Goal: Task Accomplishment & Management: Manage account settings

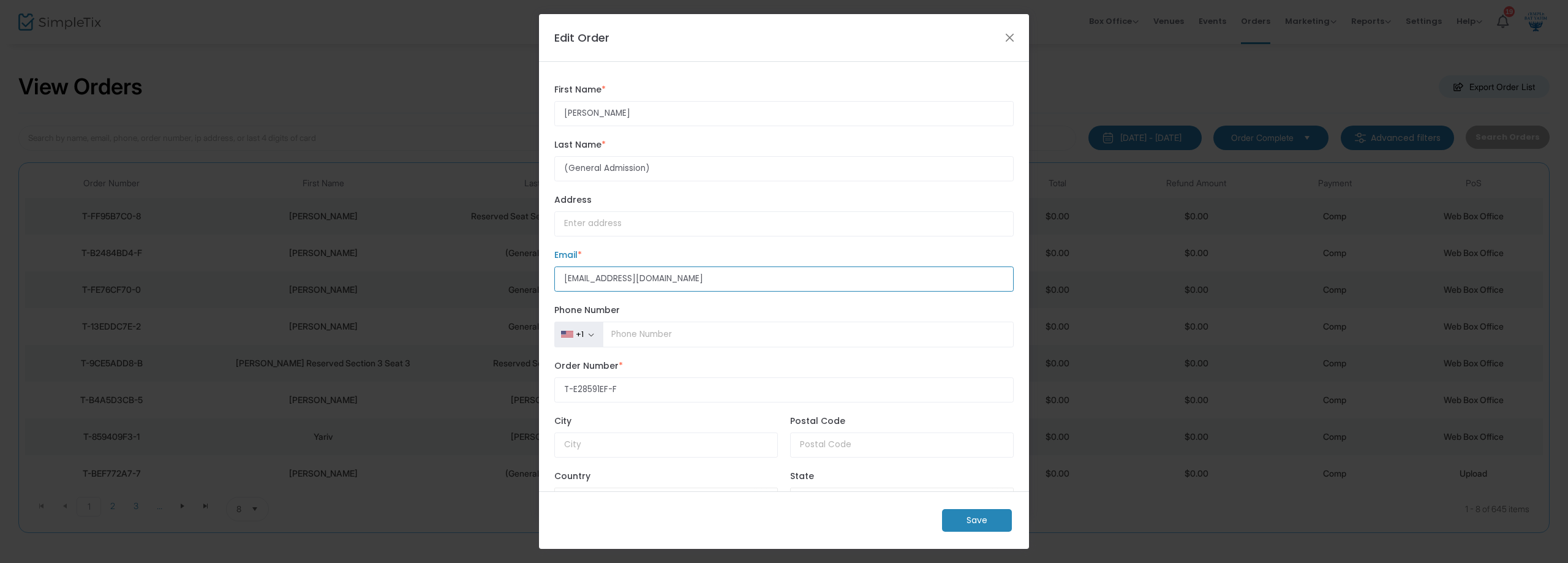
drag, startPoint x: 581, startPoint y: 281, endPoint x: 606, endPoint y: 286, distance: 25.5
click at [581, 282] on input "[EMAIL_ADDRESS][DOMAIN_NAME]" at bounding box center [784, 279] width 459 height 25
type input "[EMAIL_ADDRESS][DOMAIN_NAME]"
click at [980, 524] on m-button "Save" at bounding box center [977, 520] width 70 height 23
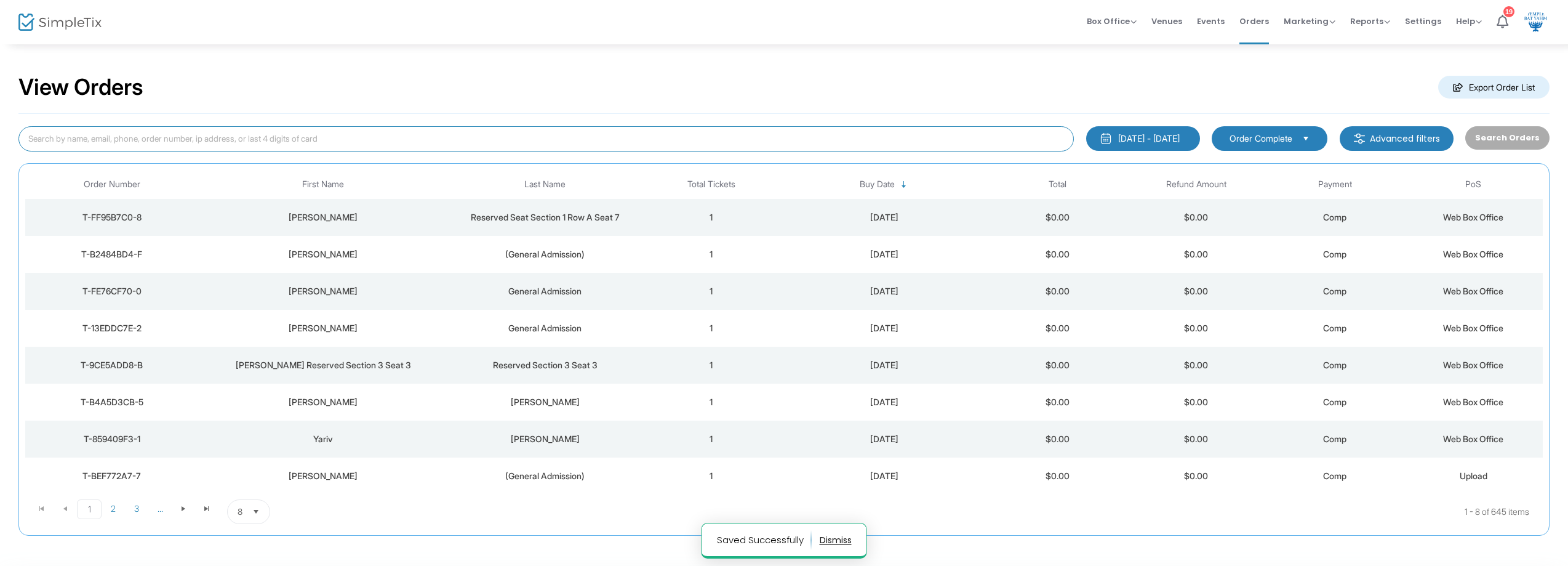
click at [379, 139] on input at bounding box center [546, 139] width 1056 height 25
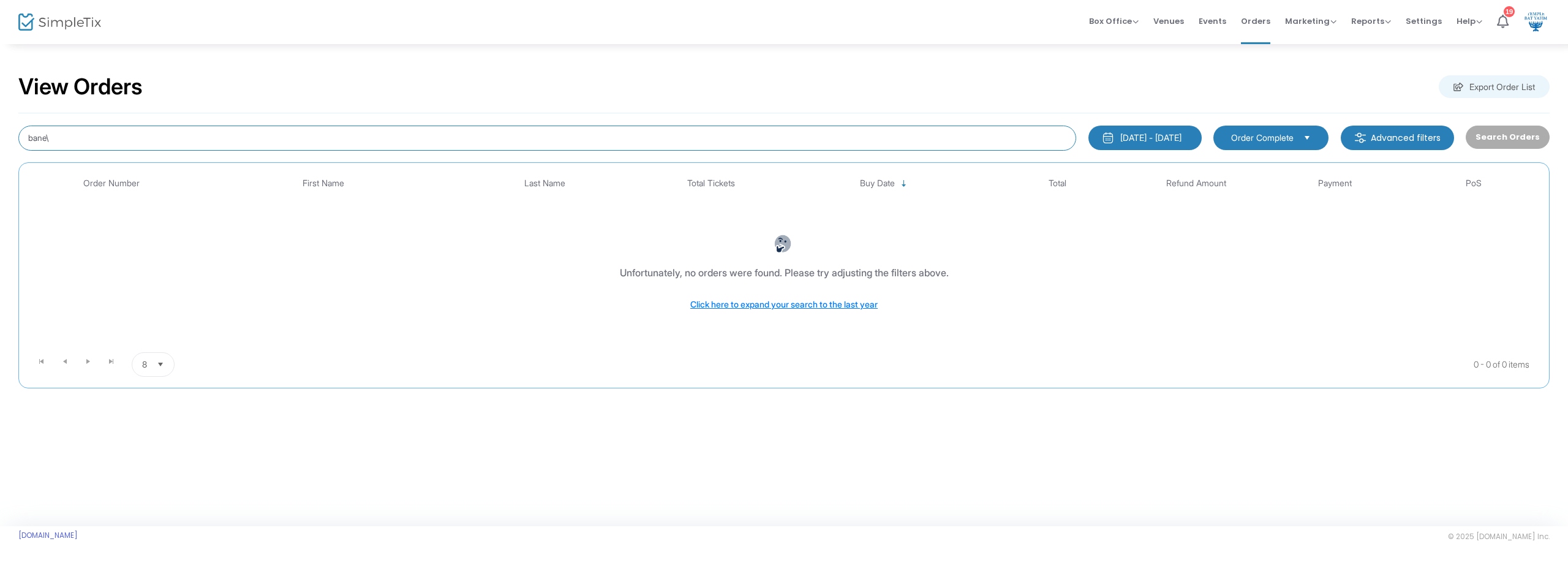
type input "bane"
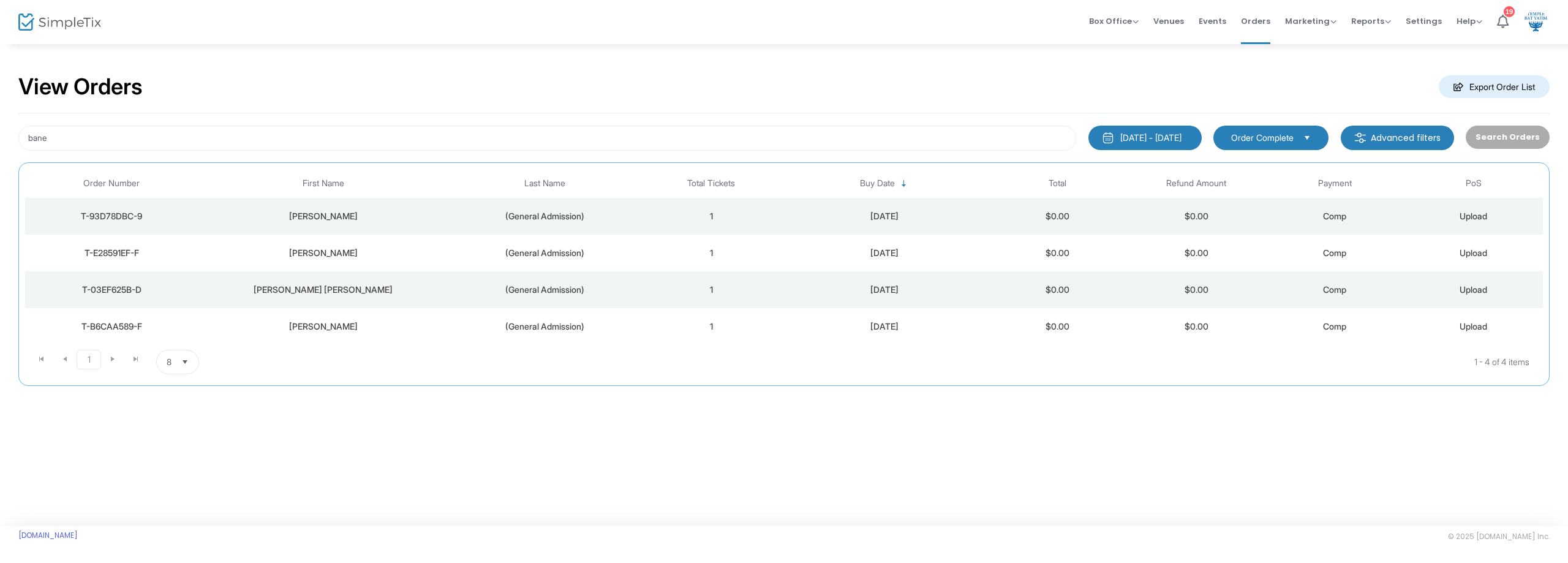
click at [1396, 250] on div "Comp" at bounding box center [1335, 253] width 132 height 13
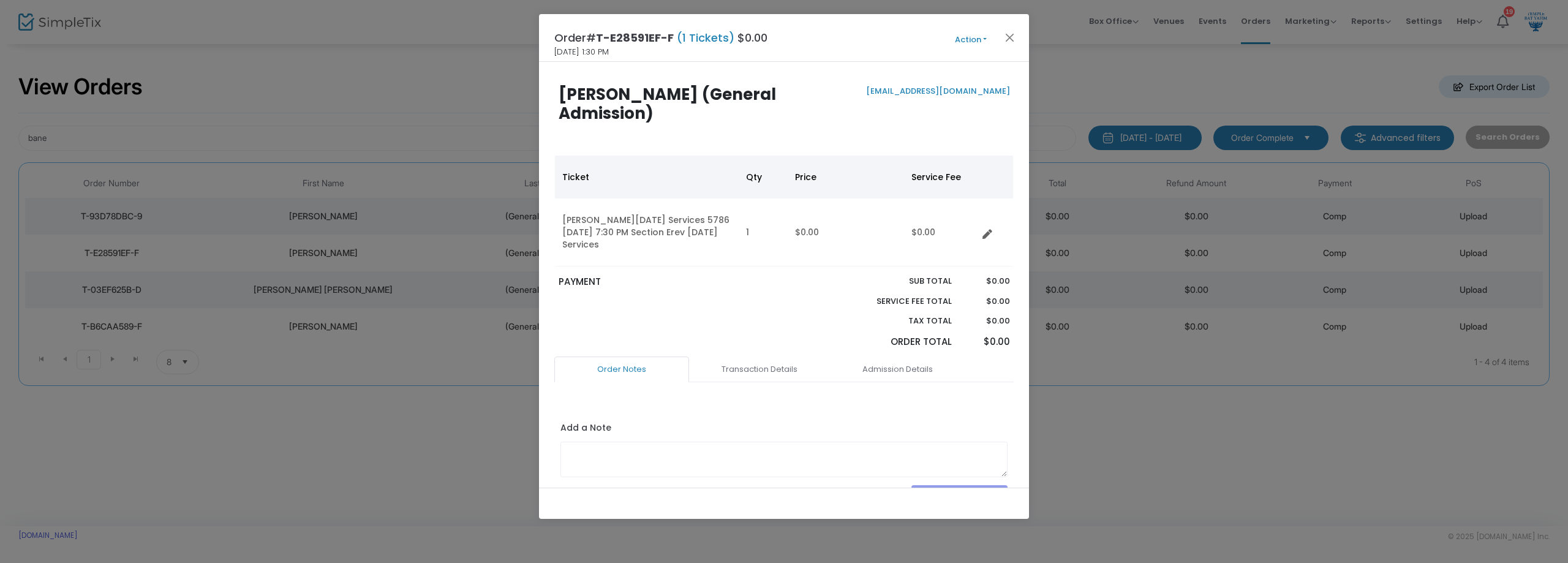
click at [971, 44] on button "Action" at bounding box center [971, 39] width 73 height 13
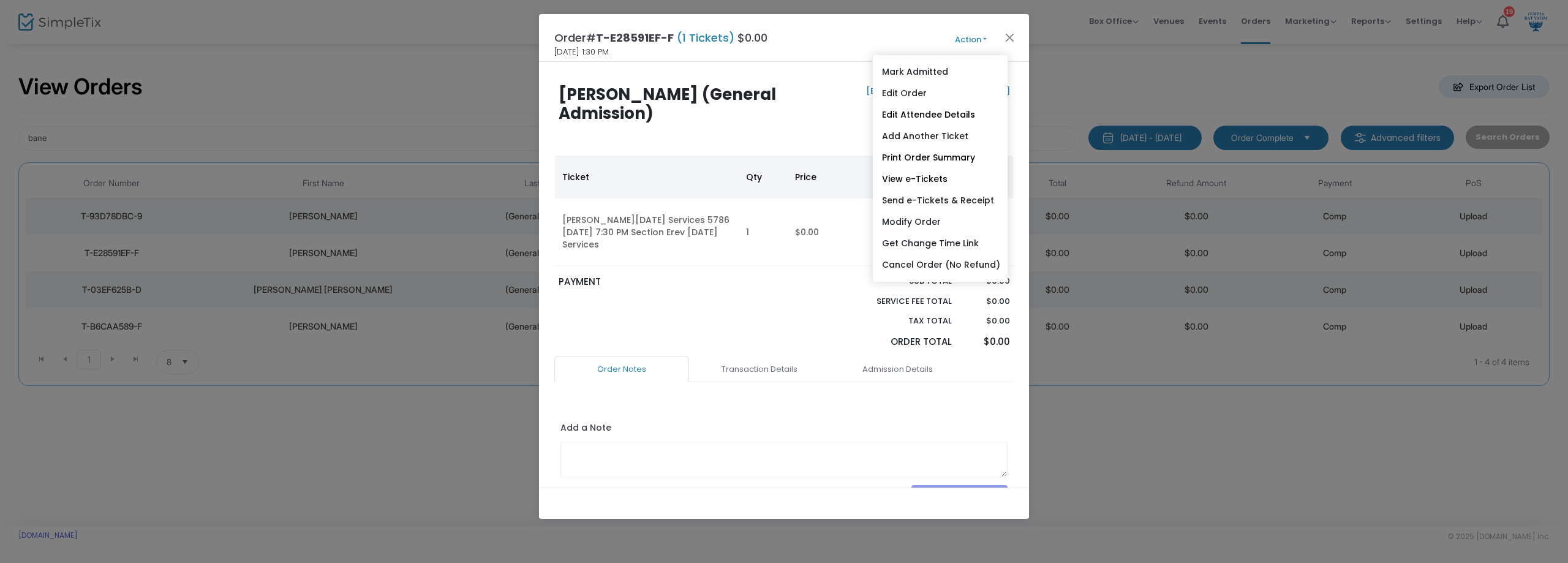
click at [818, 95] on div "[EMAIL_ADDRESS][DOMAIN_NAME]" at bounding box center [900, 118] width 231 height 66
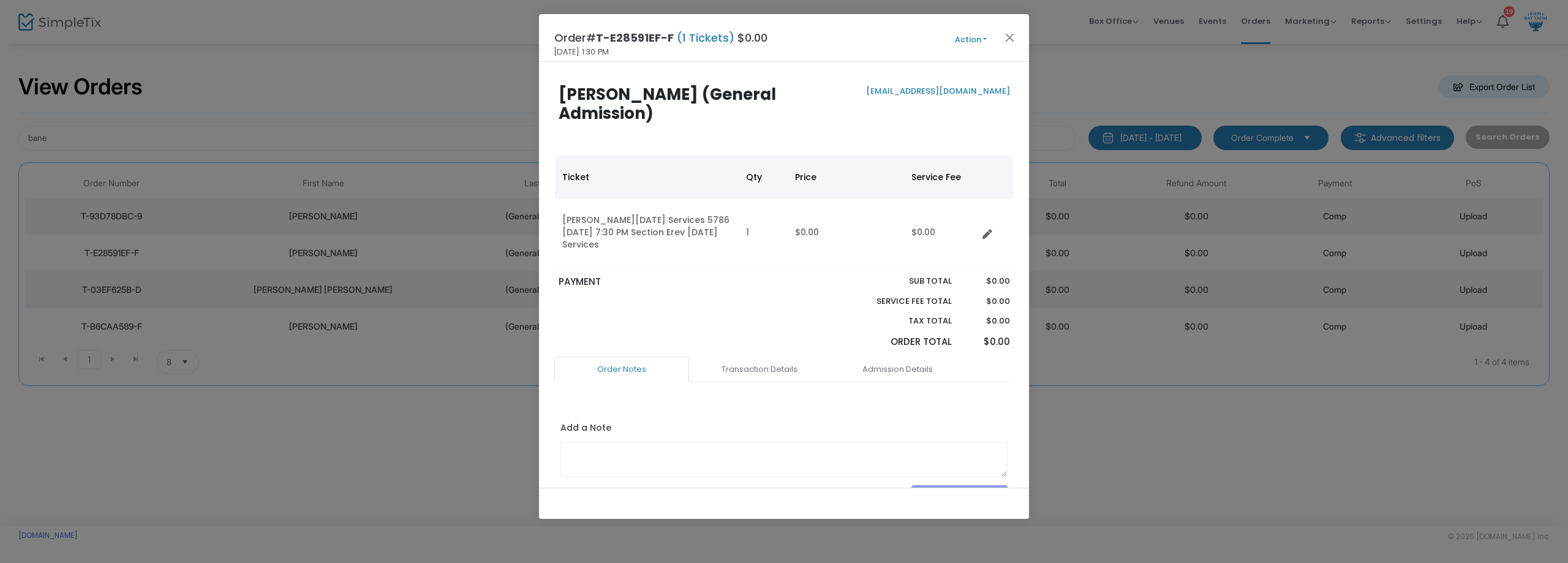
drag, startPoint x: 962, startPoint y: 38, endPoint x: 962, endPoint y: 56, distance: 18.0
click at [962, 38] on button "Action" at bounding box center [971, 39] width 73 height 13
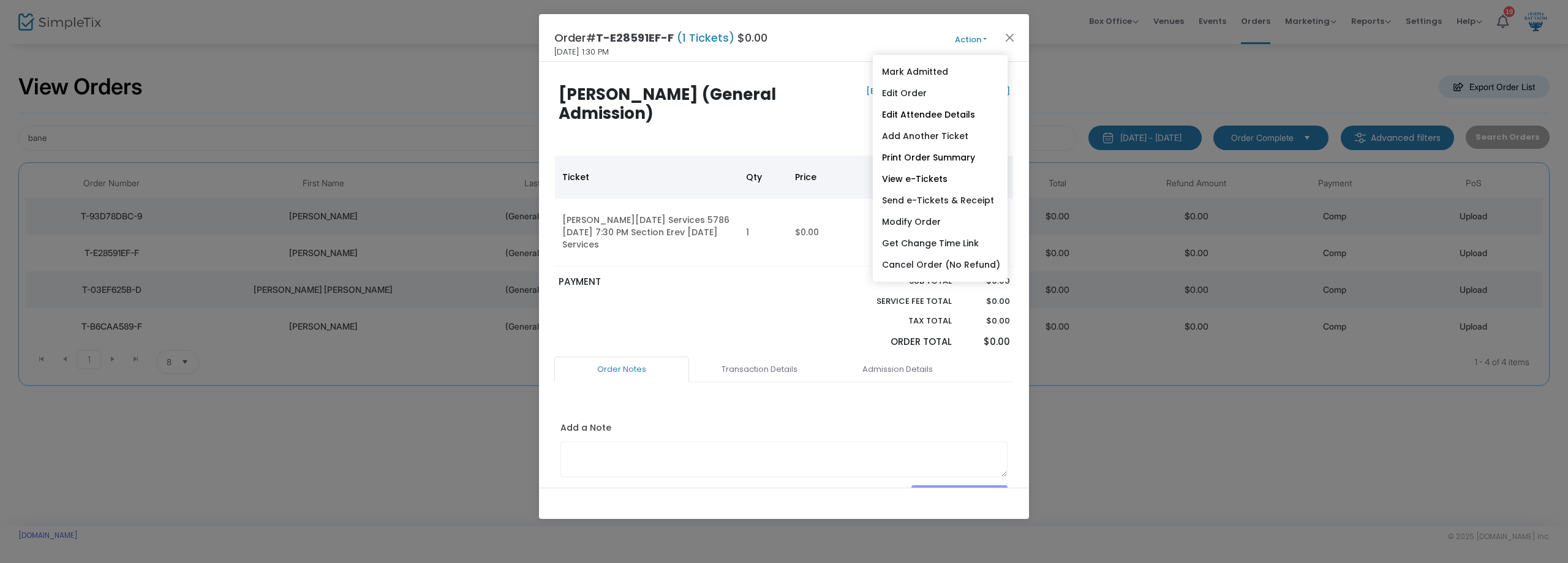
click at [947, 203] on link "Send e-Tickets & Receipt" at bounding box center [940, 201] width 134 height 22
type input "[EMAIL_ADDRESS][DOMAIN_NAME]"
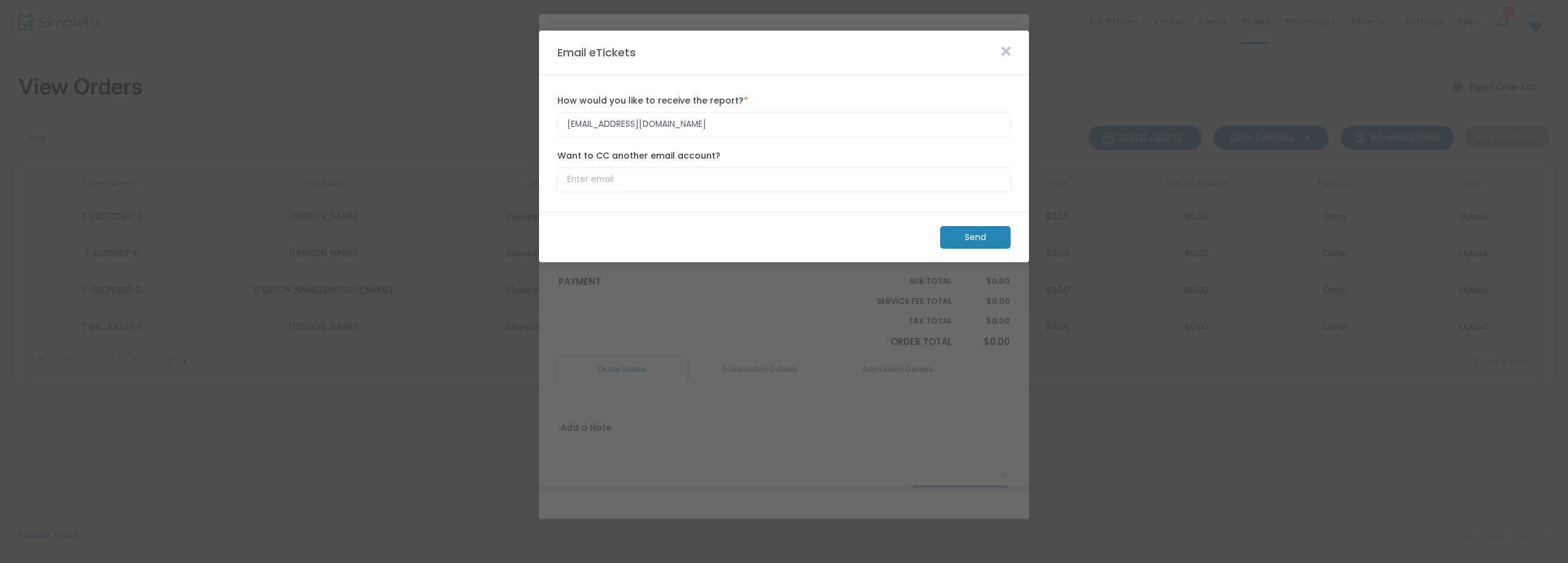
click at [966, 236] on m-button "Send" at bounding box center [975, 237] width 70 height 23
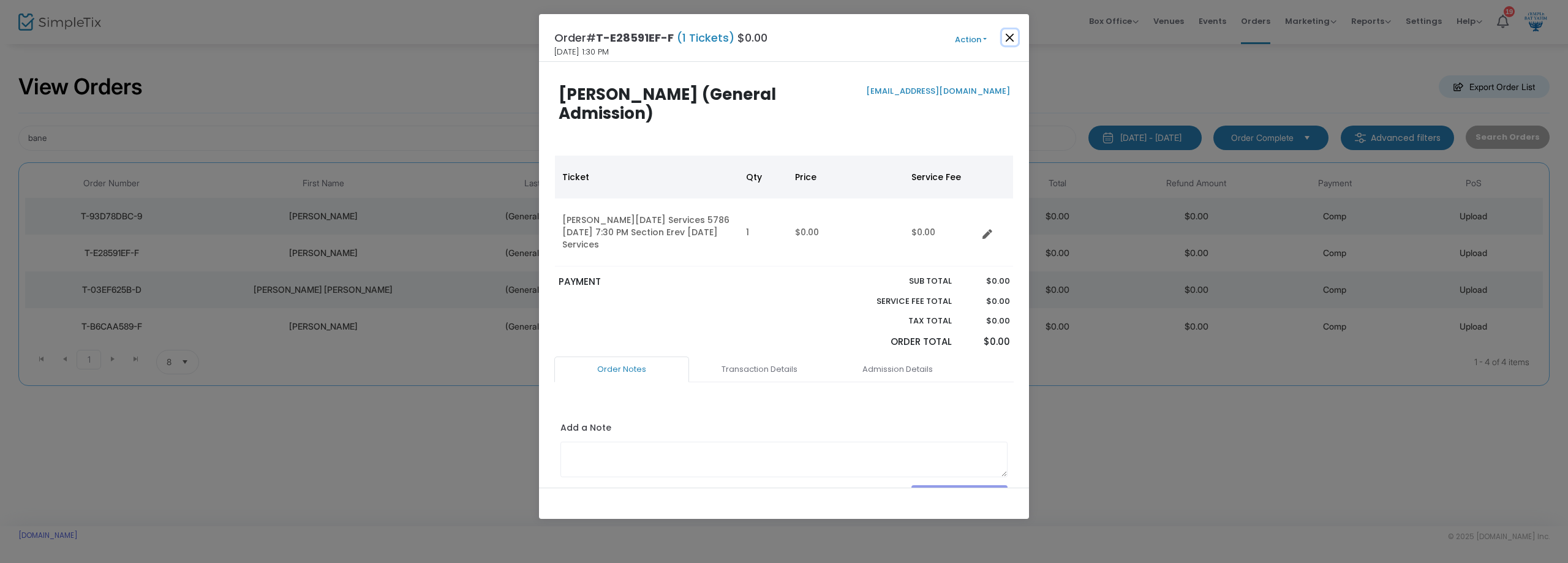
click at [1009, 40] on button "Close" at bounding box center [1010, 37] width 16 height 16
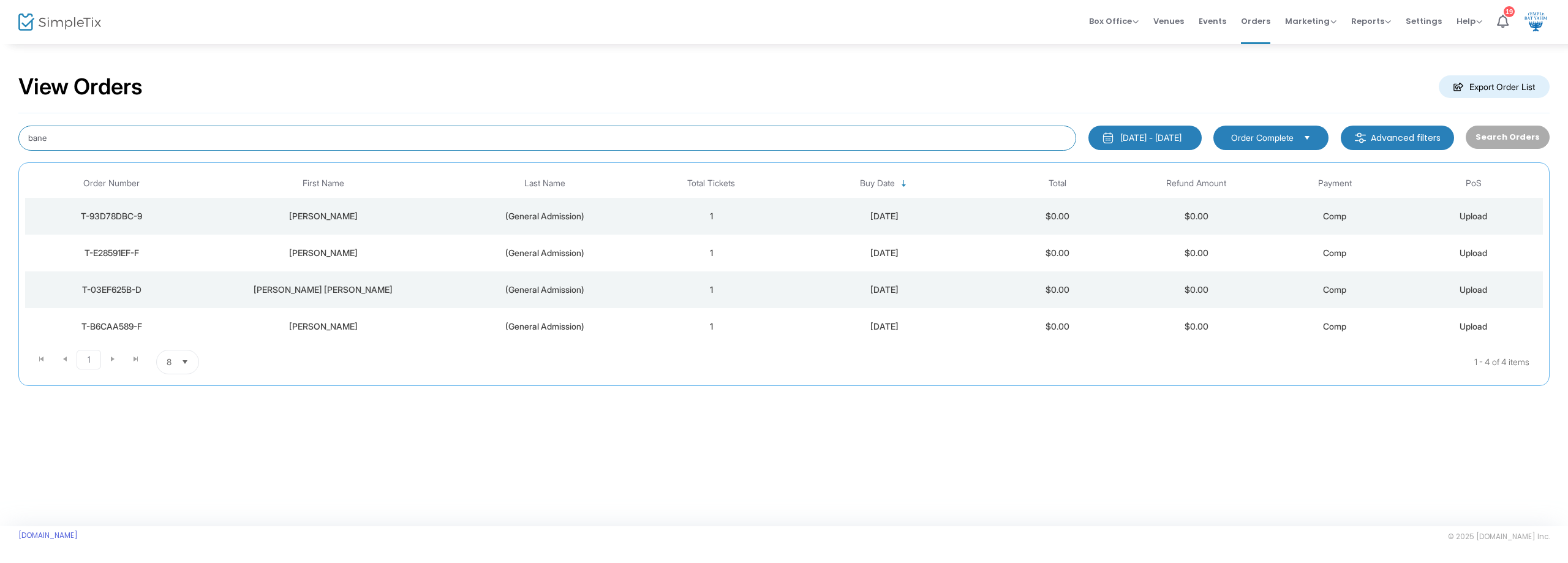
click at [220, 139] on input "bane" at bounding box center [547, 138] width 1058 height 25
click at [1430, 22] on span "Settings" at bounding box center [1424, 21] width 36 height 31
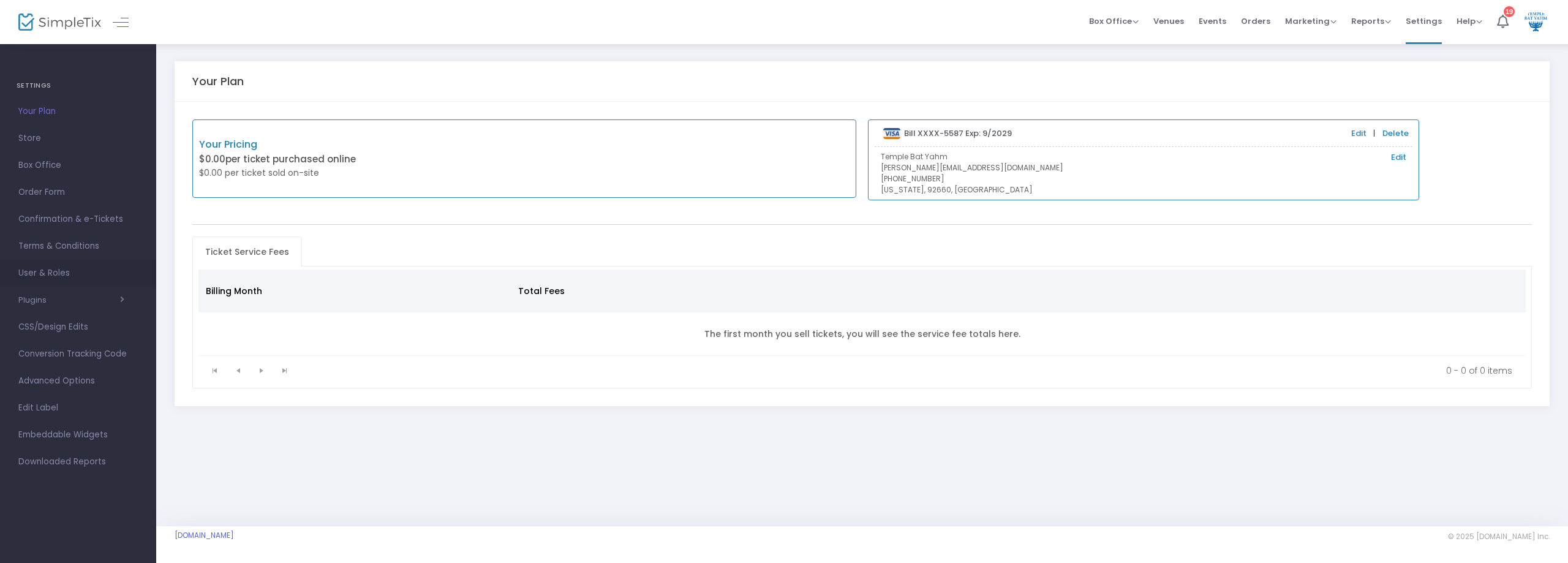
click at [60, 278] on span "User & Roles" at bounding box center [77, 273] width 119 height 16
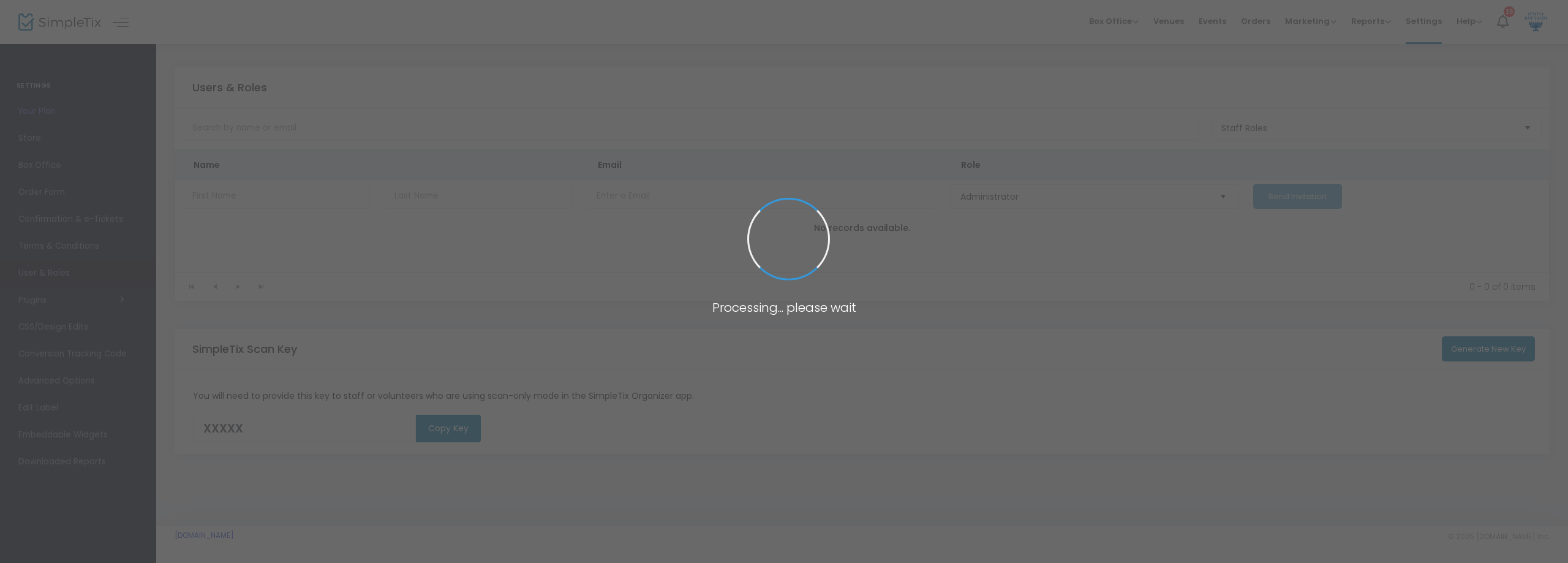
type input "HXQIX"
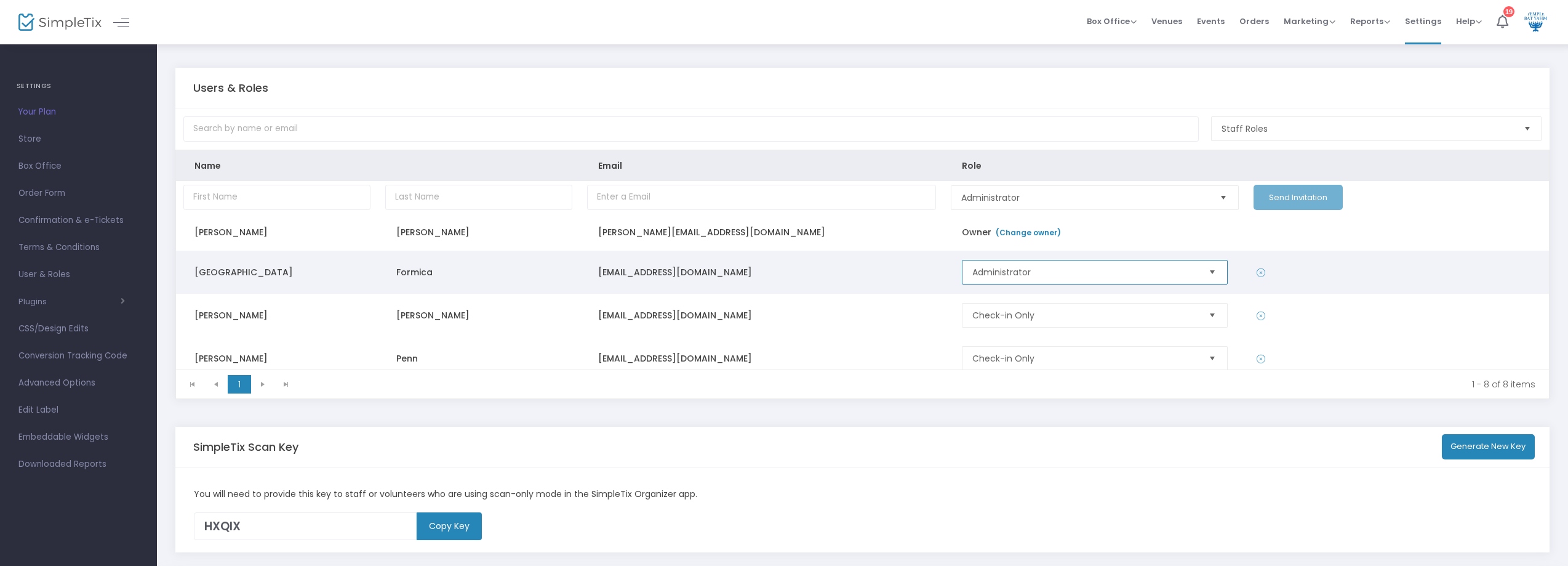
click at [1193, 272] on span "Administrator" at bounding box center [1085, 272] width 235 height 23
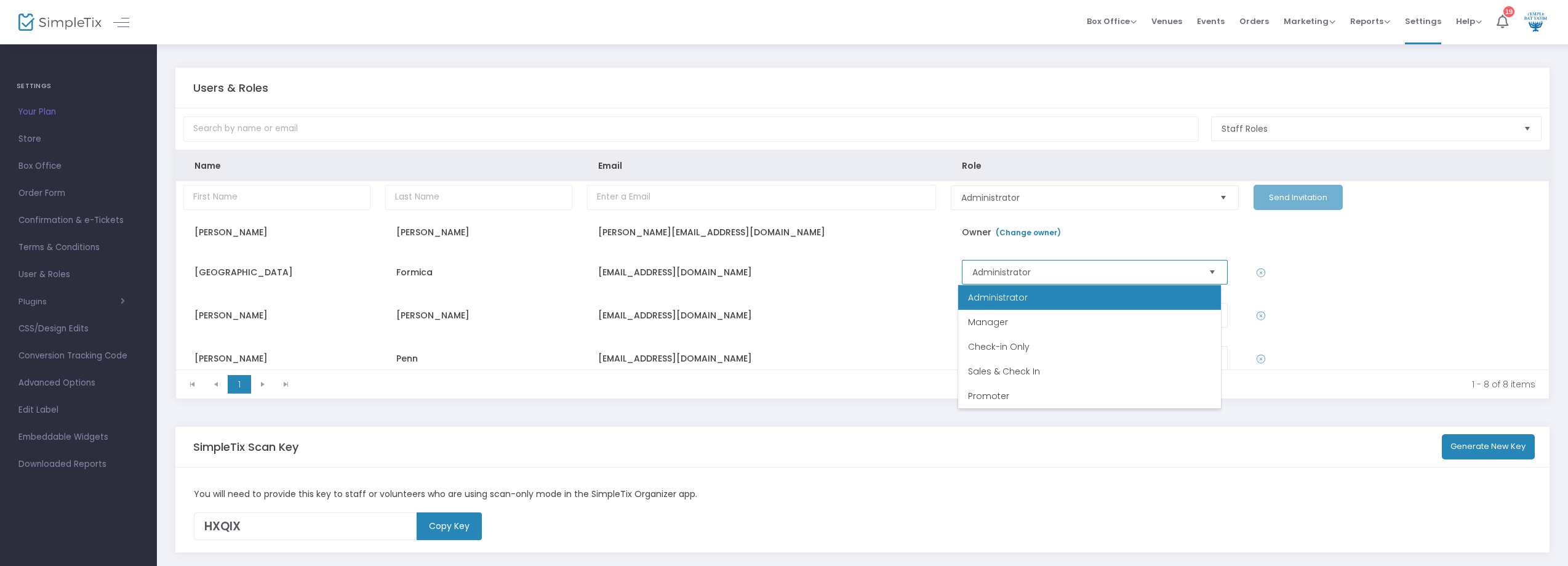
click at [1139, 354] on li "Check-in Only" at bounding box center [1089, 346] width 262 height 25
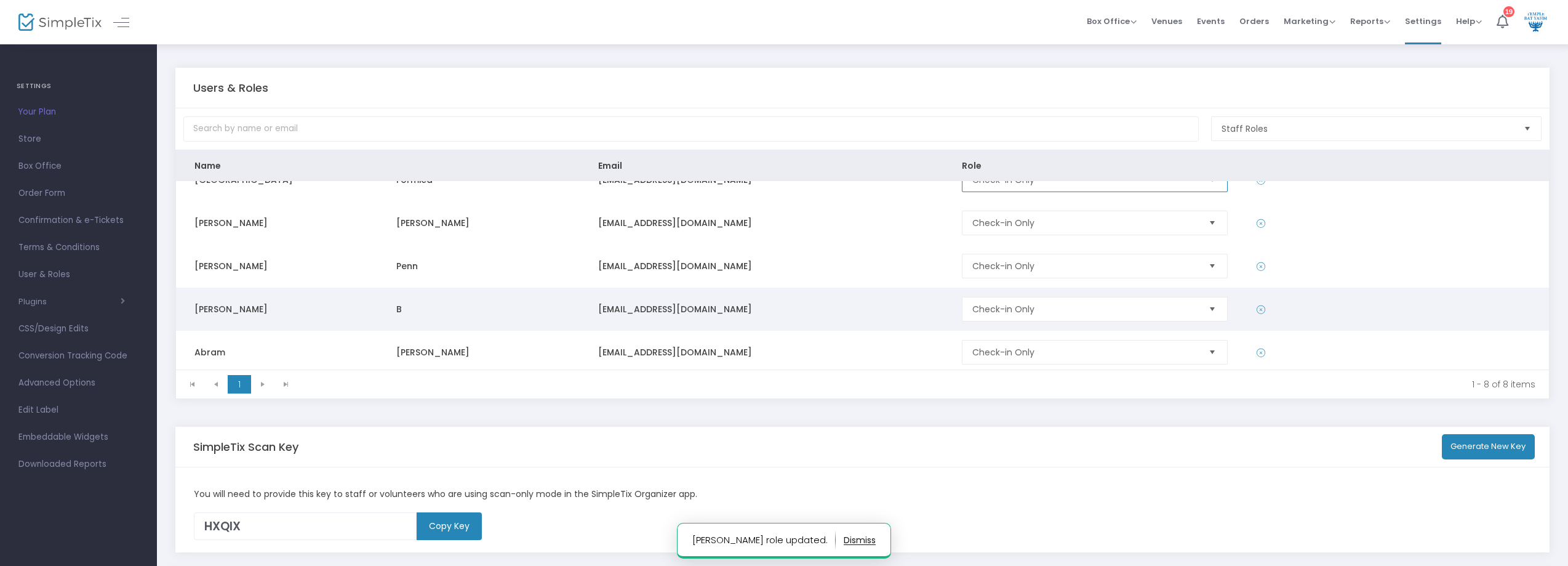
scroll to position [123, 0]
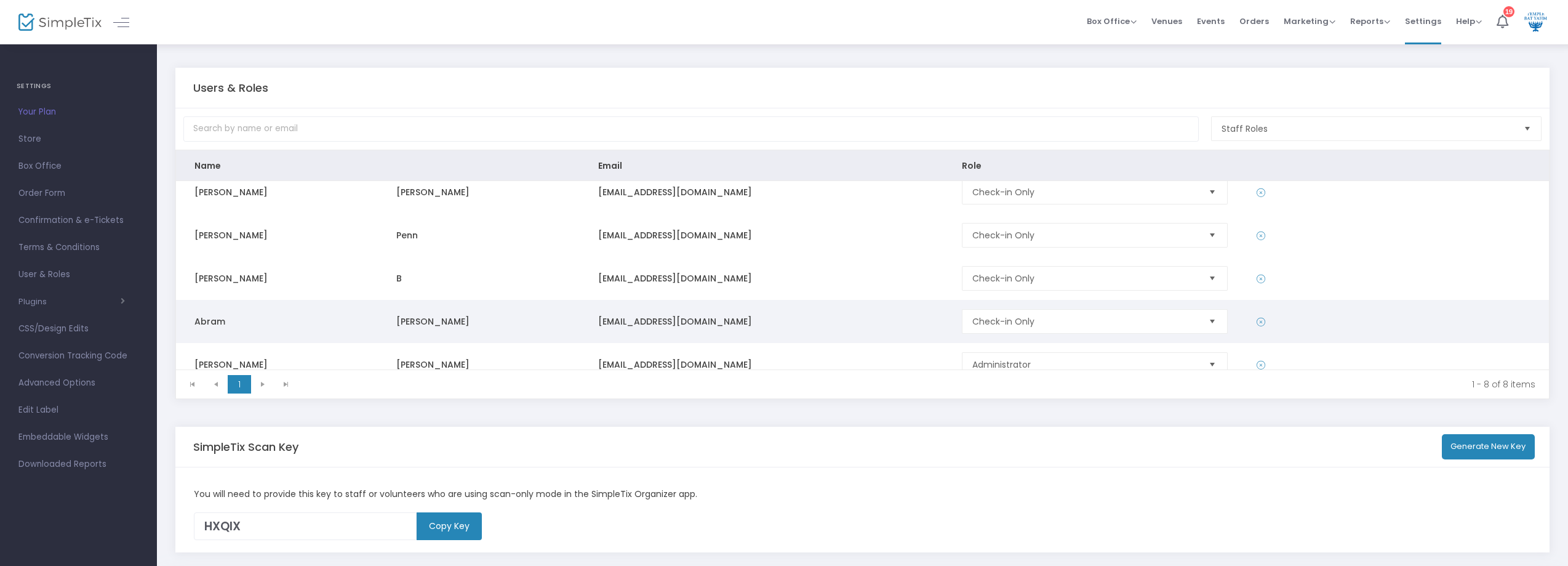
click at [613, 316] on td "[EMAIL_ADDRESS][DOMAIN_NAME]" at bounding box center [762, 322] width 364 height 43
click at [502, 309] on td "[PERSON_NAME]" at bounding box center [479, 322] width 202 height 43
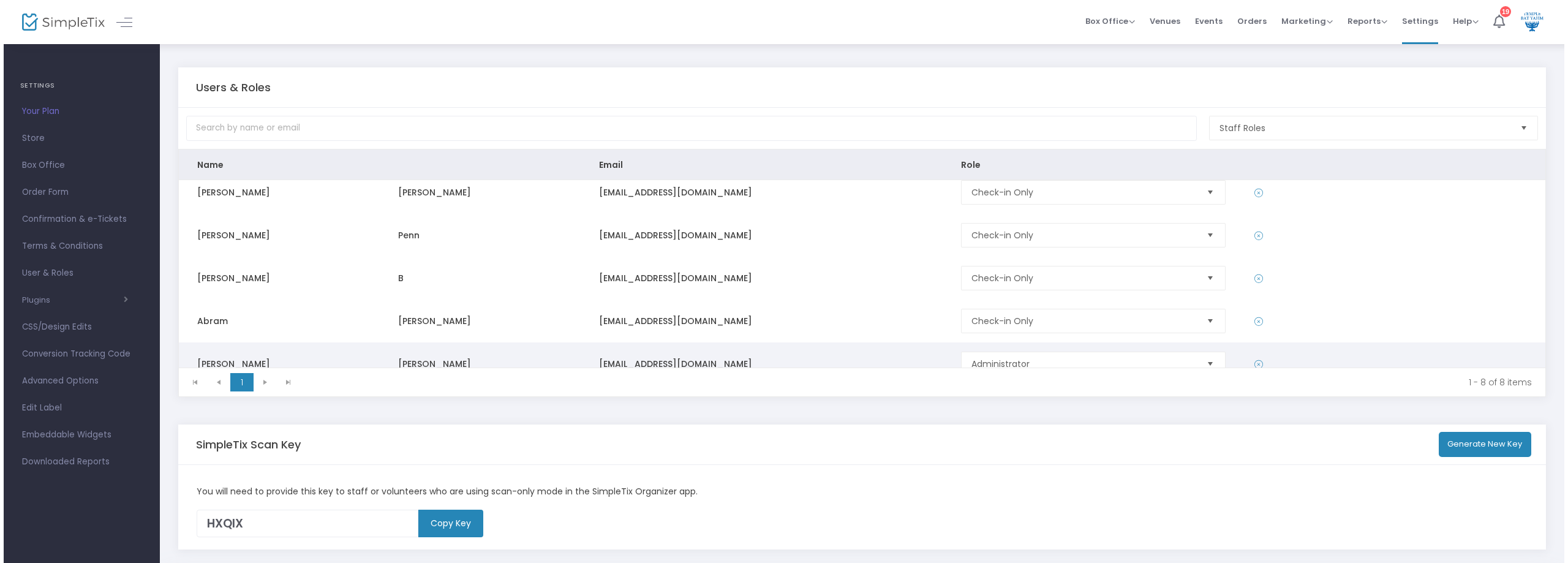
scroll to position [121, 0]
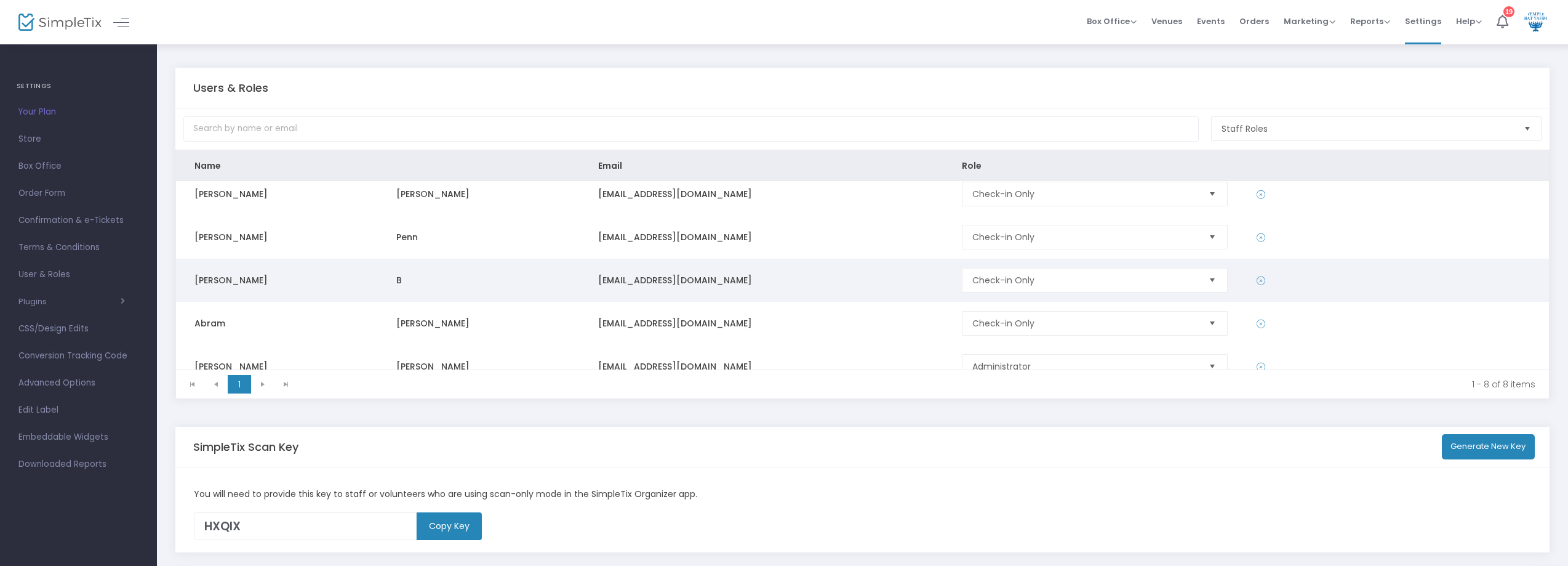
click at [792, 283] on td "[EMAIL_ADDRESS][DOMAIN_NAME]" at bounding box center [762, 280] width 364 height 43
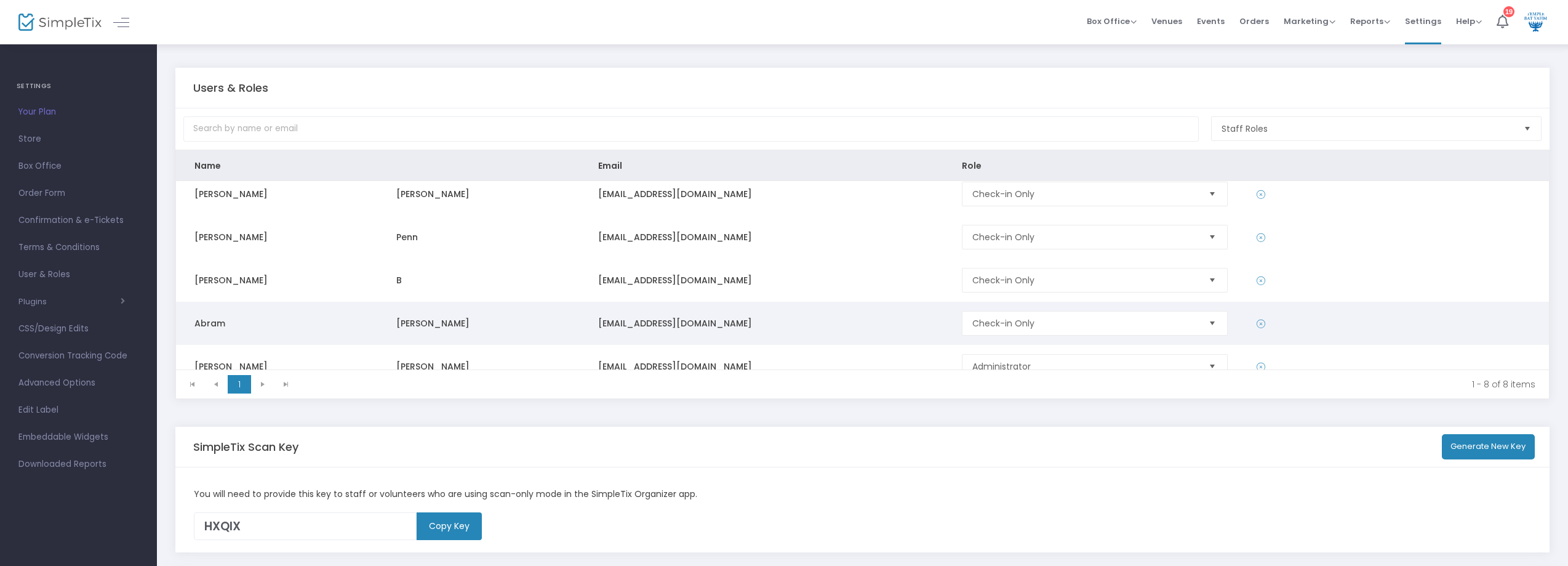
click at [796, 328] on td "[EMAIL_ADDRESS][DOMAIN_NAME]" at bounding box center [762, 324] width 364 height 43
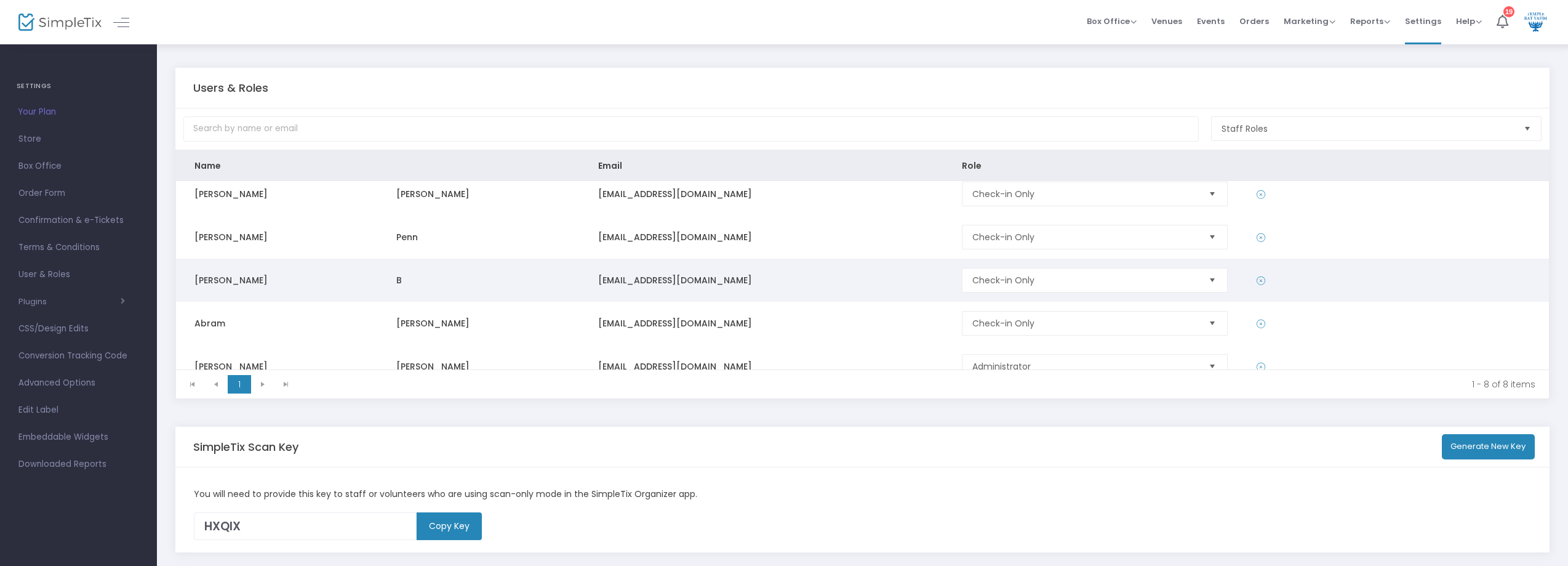
click at [797, 284] on td "[EMAIL_ADDRESS][DOMAIN_NAME]" at bounding box center [762, 280] width 364 height 43
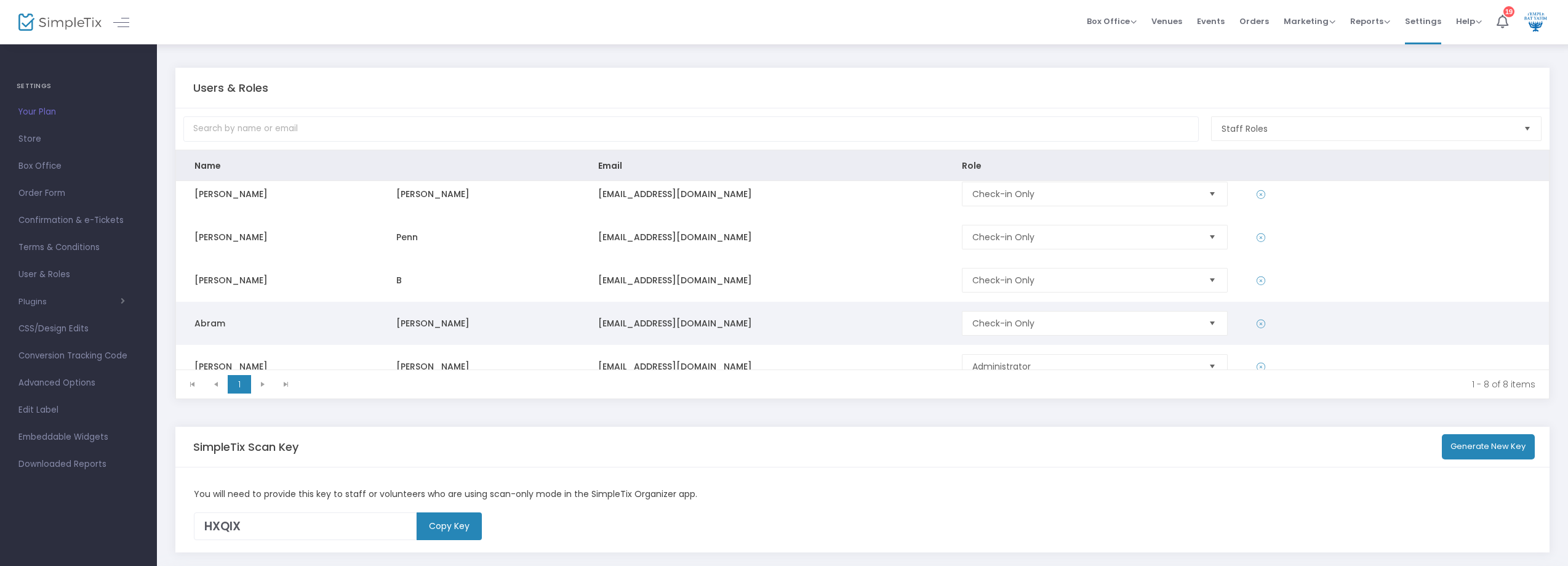
click at [802, 327] on td "[EMAIL_ADDRESS][DOMAIN_NAME]" at bounding box center [762, 324] width 364 height 43
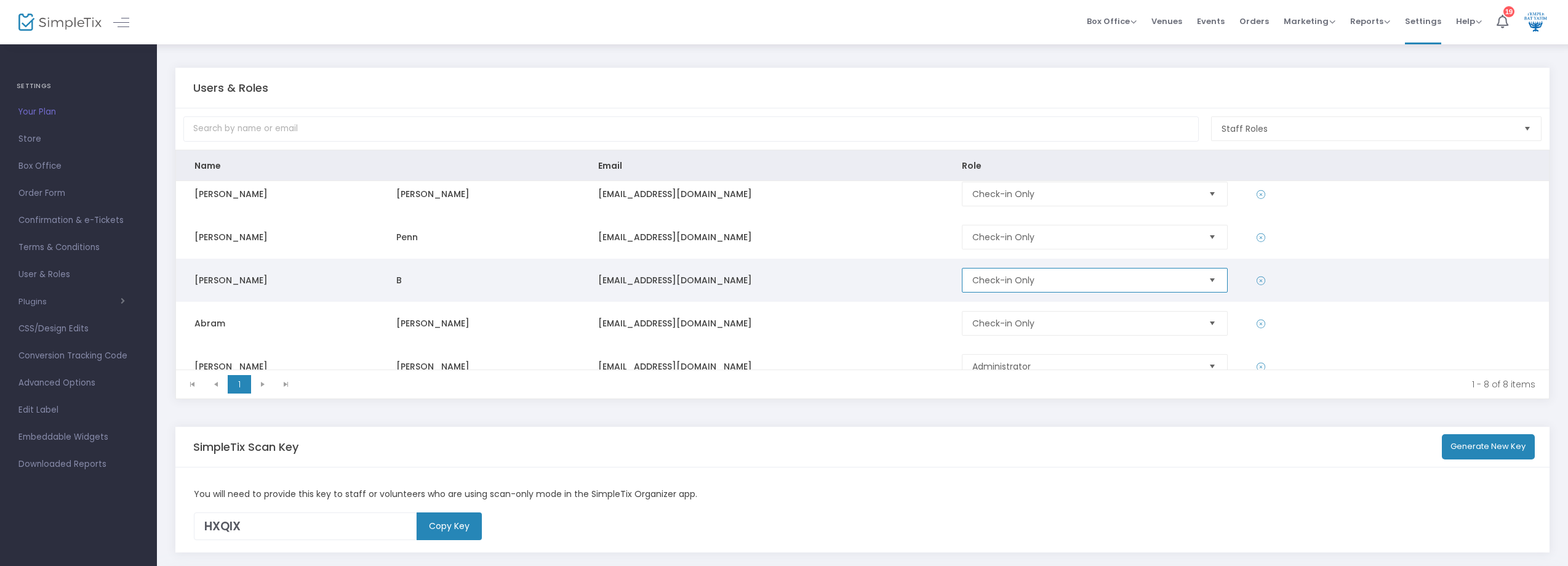
click at [1049, 288] on span "Check-in Only" at bounding box center [1085, 279] width 235 height 23
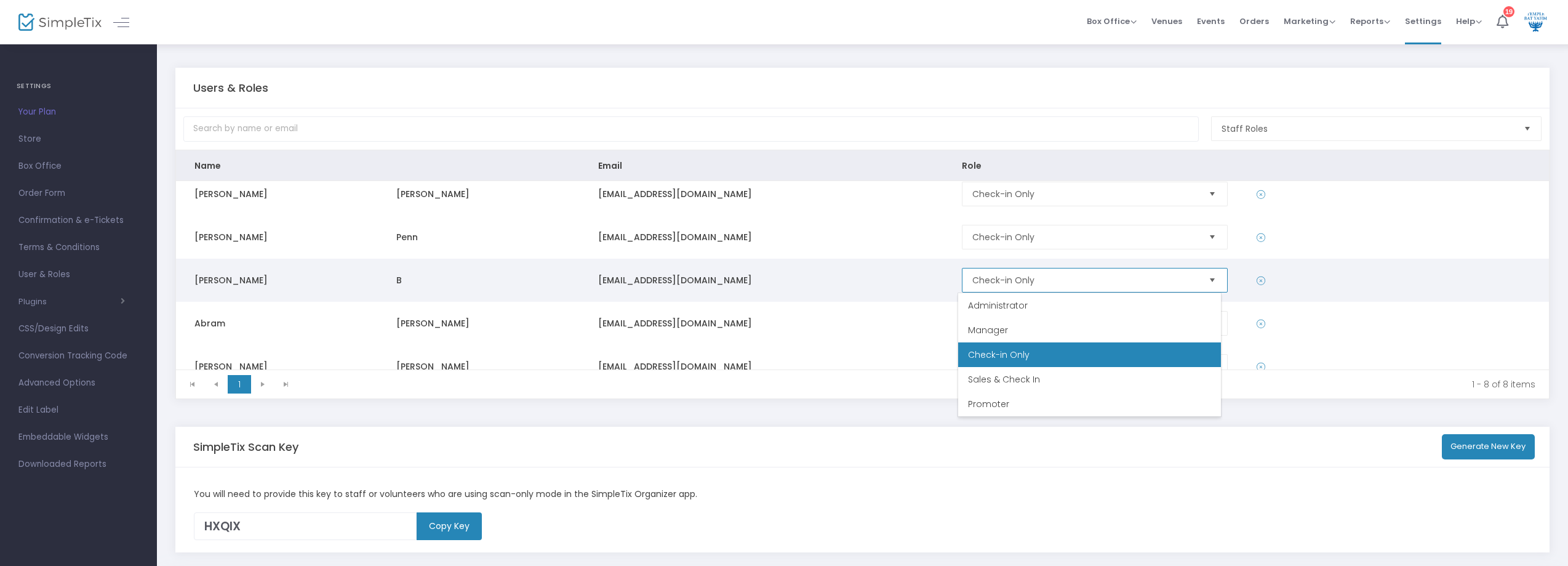
click at [1049, 288] on span "Check-in Only" at bounding box center [1085, 279] width 235 height 23
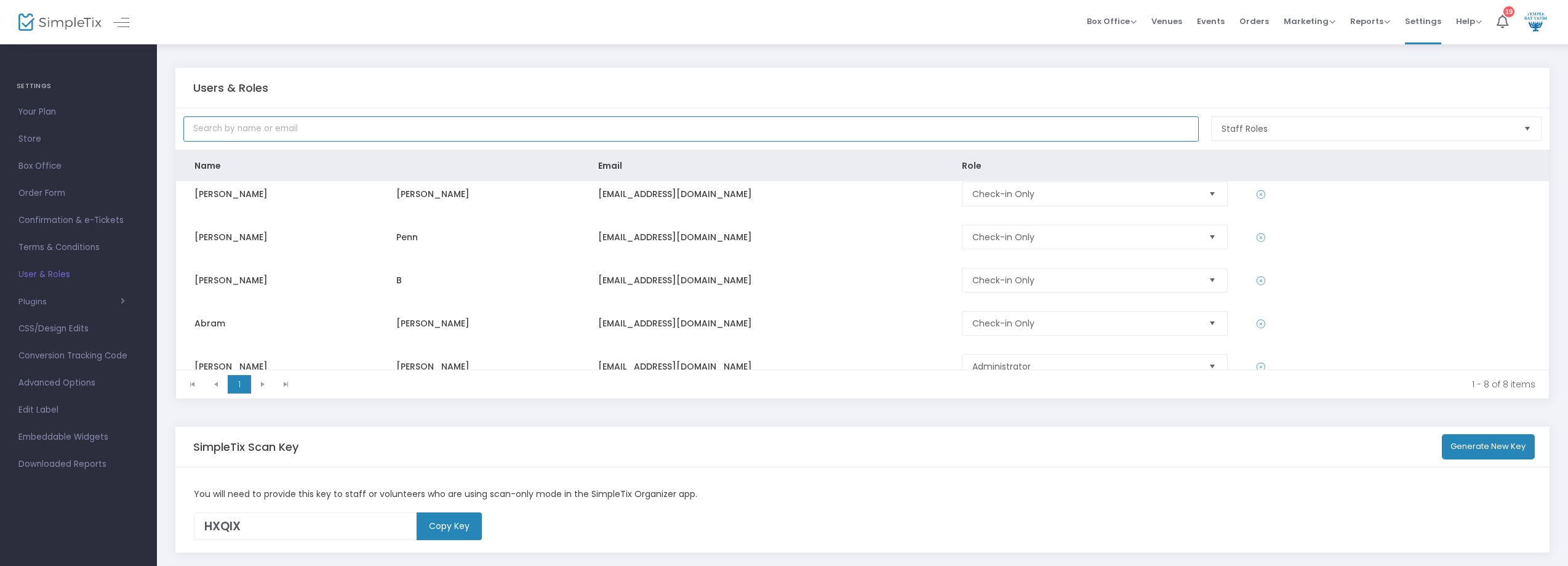
click at [339, 129] on input "text" at bounding box center [691, 129] width 1016 height 25
click at [1269, 24] on span "Orders" at bounding box center [1254, 21] width 29 height 32
